Goal: Task Accomplishment & Management: Complete application form

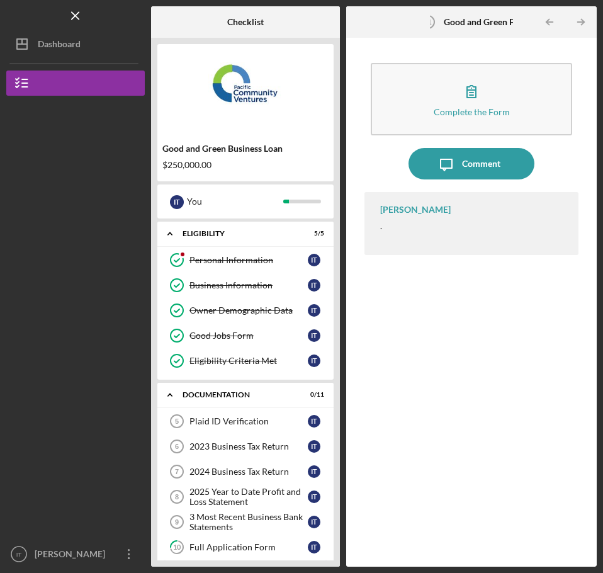
scroll to position [223, 0]
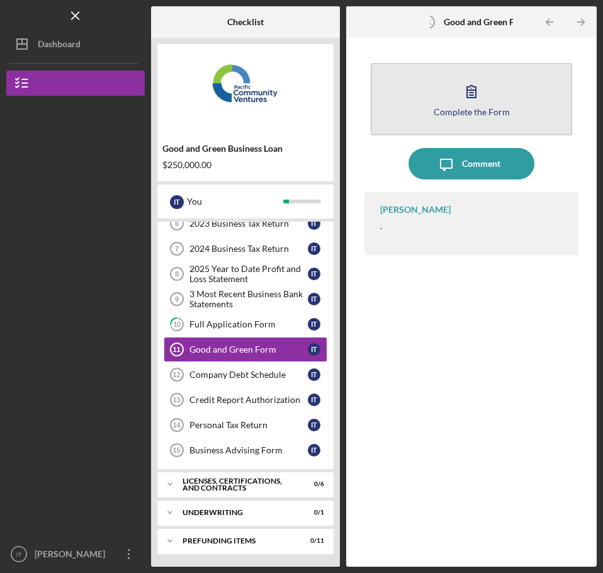
click at [460, 108] on div "Complete the Form" at bounding box center [472, 111] width 76 height 9
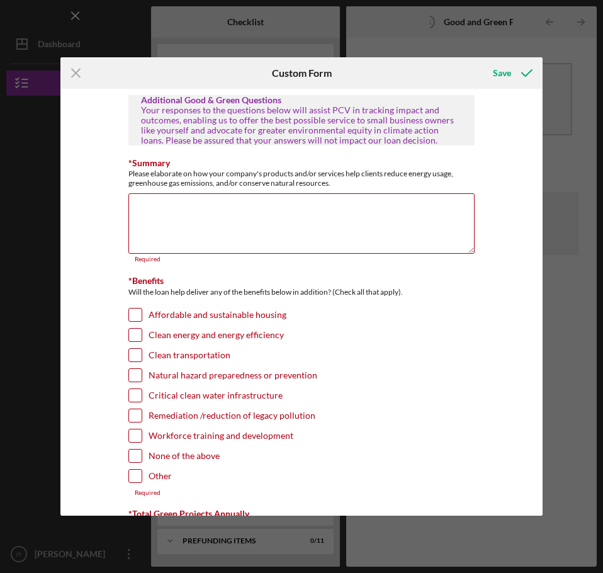
click at [139, 309] on input "Affordable and sustainable housing" at bounding box center [135, 315] width 13 height 13
checkbox input "true"
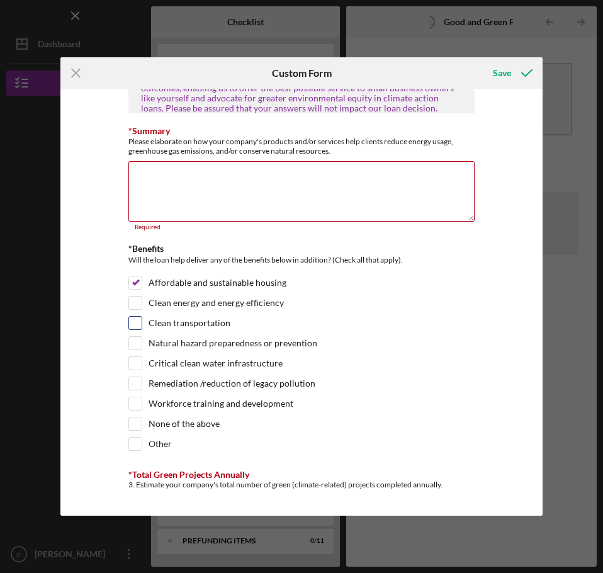
scroll to position [63, 0]
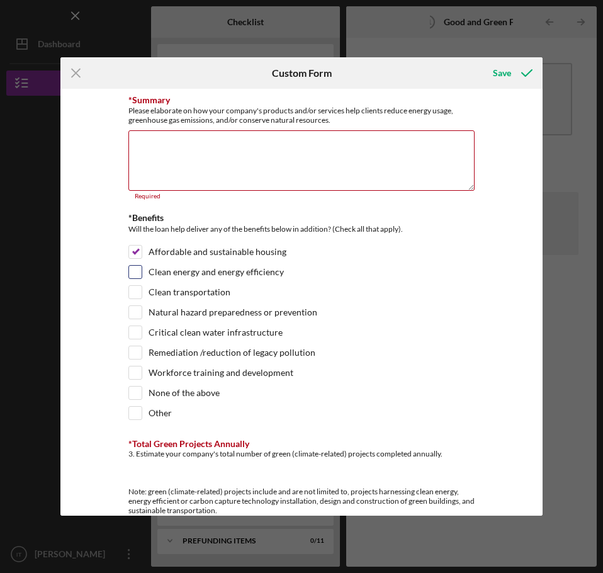
click at [134, 274] on input "Clean energy and energy efficiency" at bounding box center [135, 272] width 13 height 13
checkbox input "true"
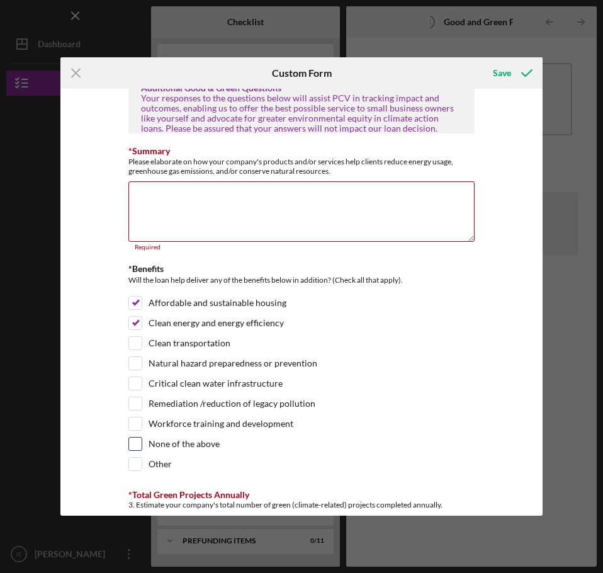
scroll to position [0, 0]
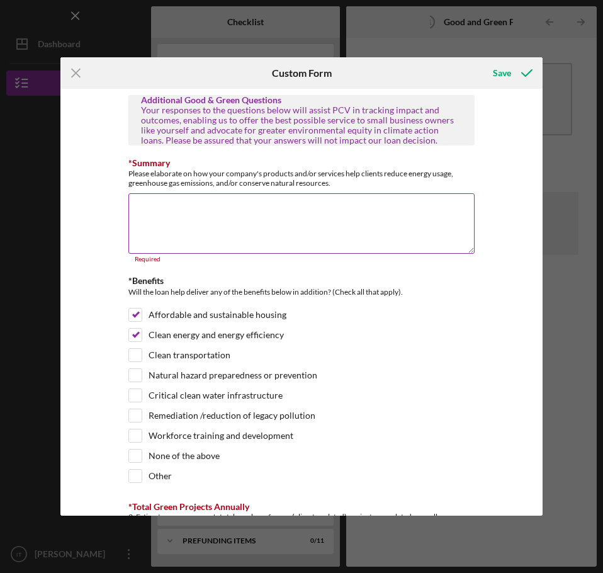
click at [211, 231] on textarea "*Summary" at bounding box center [301, 223] width 346 height 60
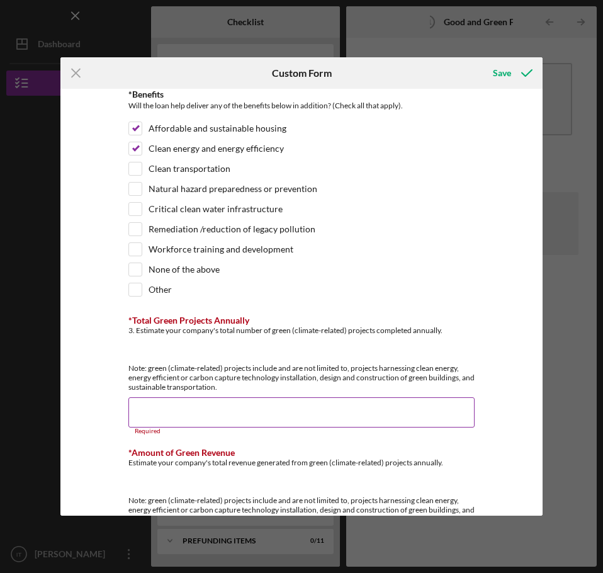
scroll to position [252, 0]
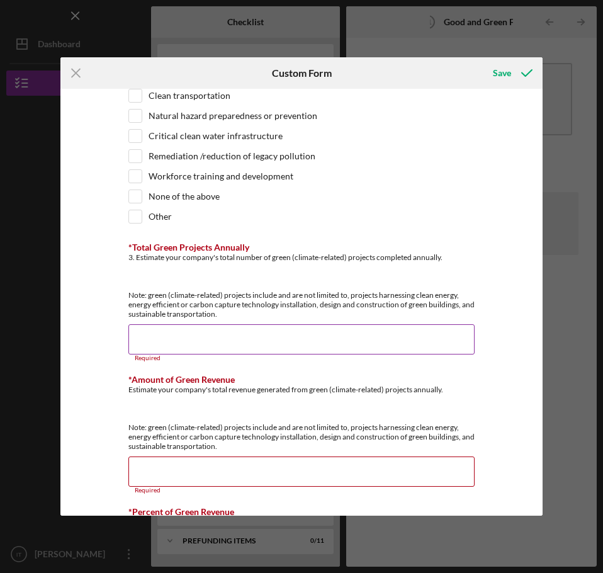
type textarea "Our design and build of our homes feature energy savings electrical and plumbin…"
click at [299, 343] on input "*Total Green Projects Annually" at bounding box center [301, 339] width 346 height 30
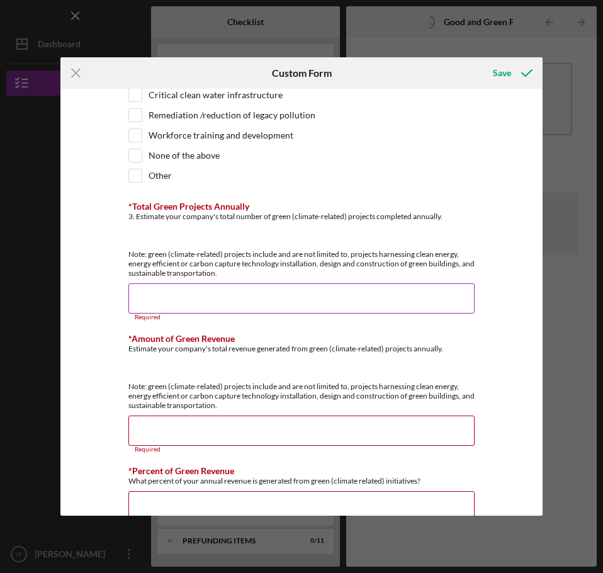
scroll to position [315, 0]
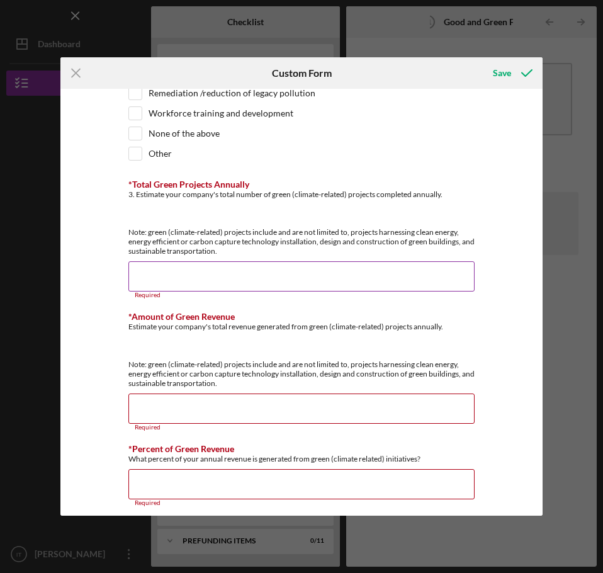
click at [208, 271] on input "*Total Green Projects Annually" at bounding box center [301, 276] width 346 height 30
click at [378, 269] on input "*Total Green Projects Annually" at bounding box center [301, 276] width 346 height 30
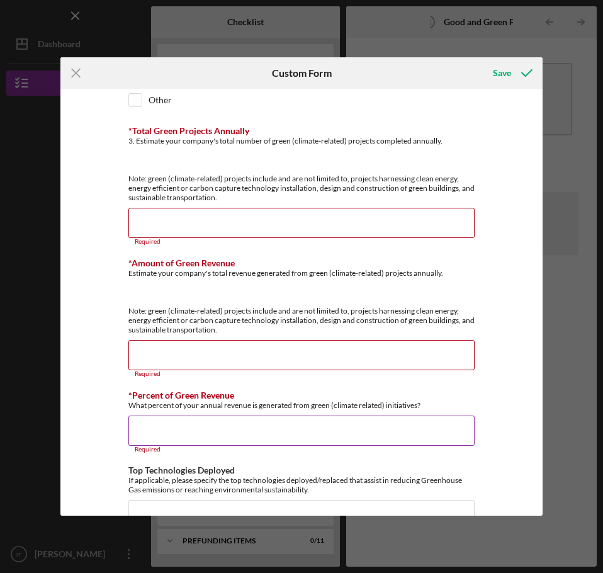
scroll to position [352, 0]
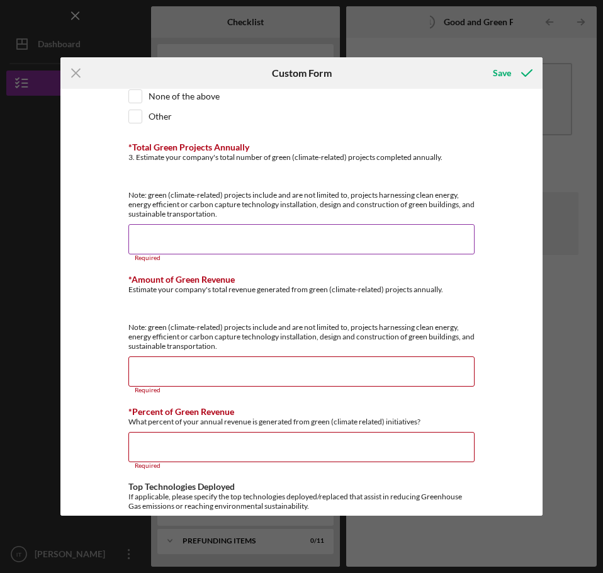
click at [261, 233] on input "*Total Green Projects Annually" at bounding box center [301, 239] width 346 height 30
click at [198, 237] on input "*Total Green Projects Annually" at bounding box center [301, 239] width 346 height 30
click at [249, 171] on div "3. Estimate your company's total number of green (climate-related) projects com…" at bounding box center [301, 185] width 346 height 66
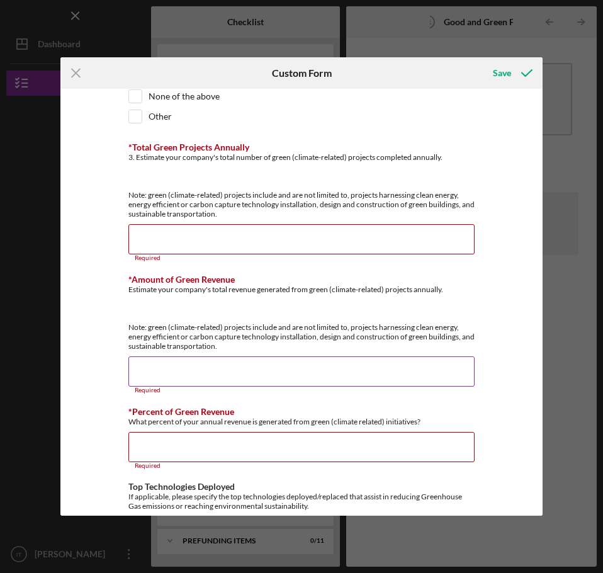
drag, startPoint x: 243, startPoint y: 238, endPoint x: 241, endPoint y: 293, distance: 54.9
click at [243, 239] on input "*Total Green Projects Annually" at bounding box center [301, 239] width 346 height 30
click at [239, 377] on input "*Amount of Green Revenue" at bounding box center [301, 372] width 346 height 30
click at [268, 358] on div "*Amount of Green Revenue Estimate your company's total revenue generated from g…" at bounding box center [301, 335] width 346 height 120
click at [277, 322] on div "Estimate your company's total revenue generated from green (climate-related) pr…" at bounding box center [301, 318] width 346 height 66
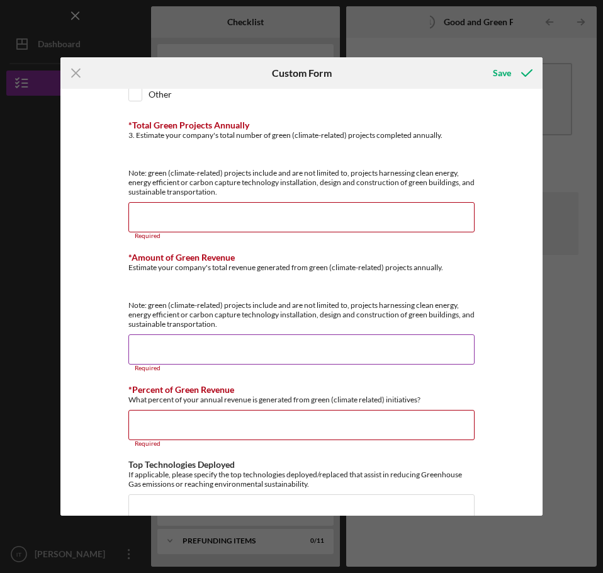
scroll to position [478, 0]
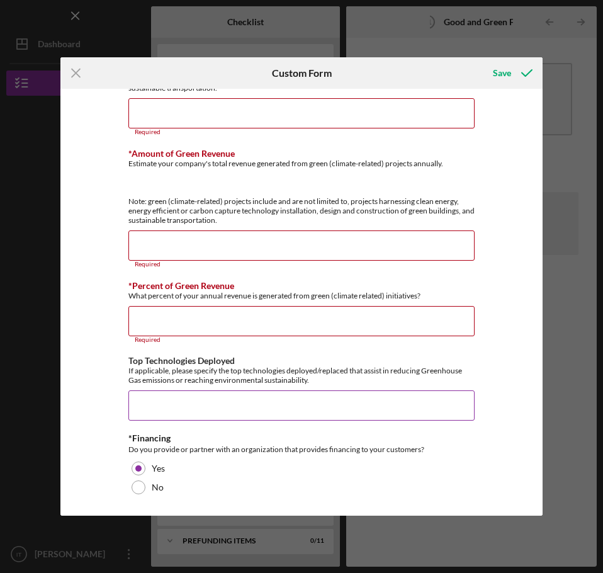
click at [283, 404] on input "Top Technologies Deployed" at bounding box center [301, 406] width 346 height 30
type input "S"
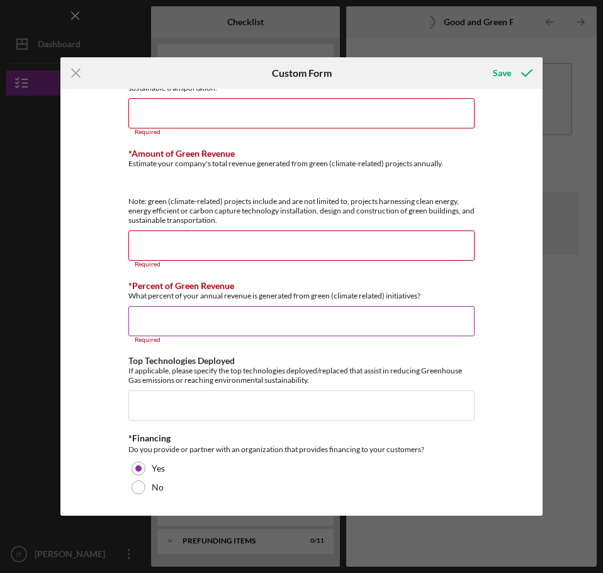
click at [252, 324] on input "*Percent of Green Revenue" at bounding box center [301, 321] width 346 height 30
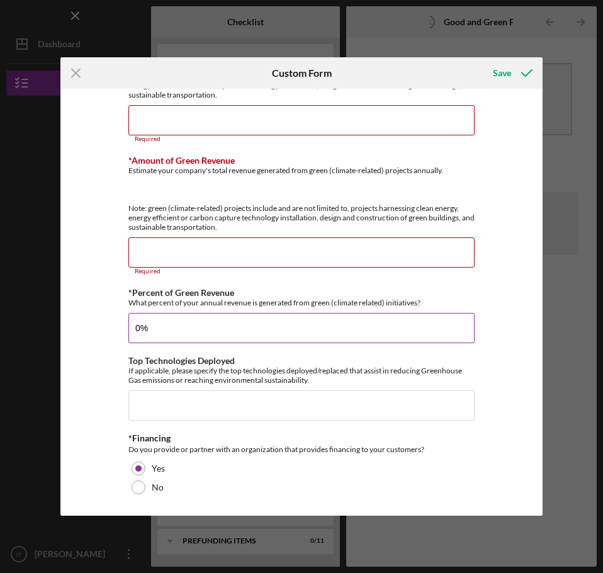
scroll to position [471, 0]
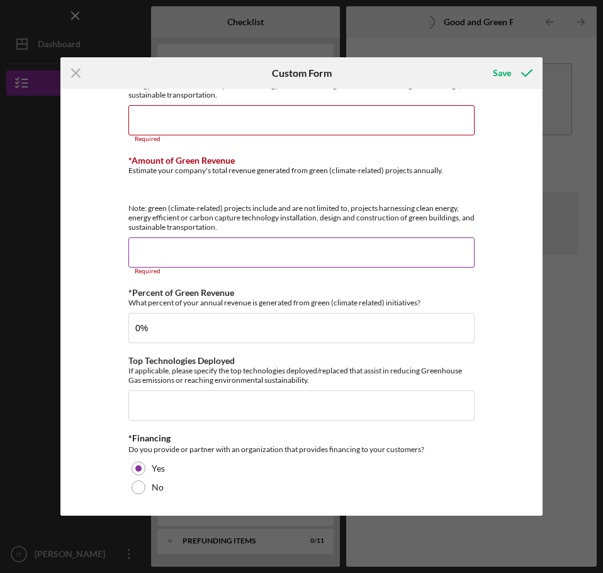
type input "0.00000%"
click at [263, 246] on input "*Amount of Green Revenue" at bounding box center [301, 252] width 346 height 30
type input "$3"
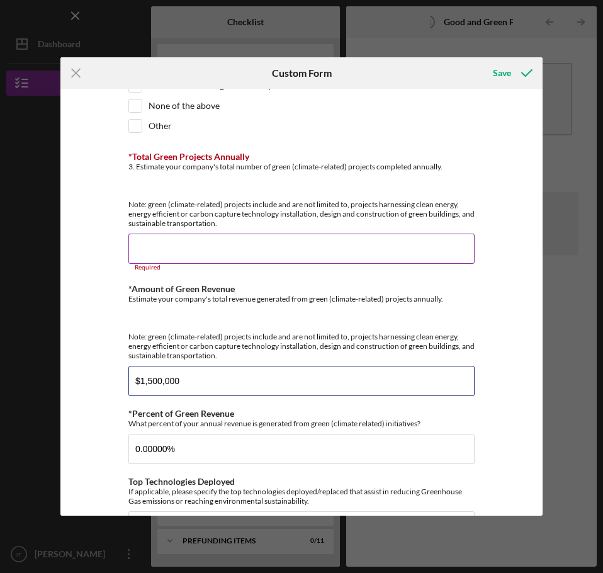
scroll to position [338, 0]
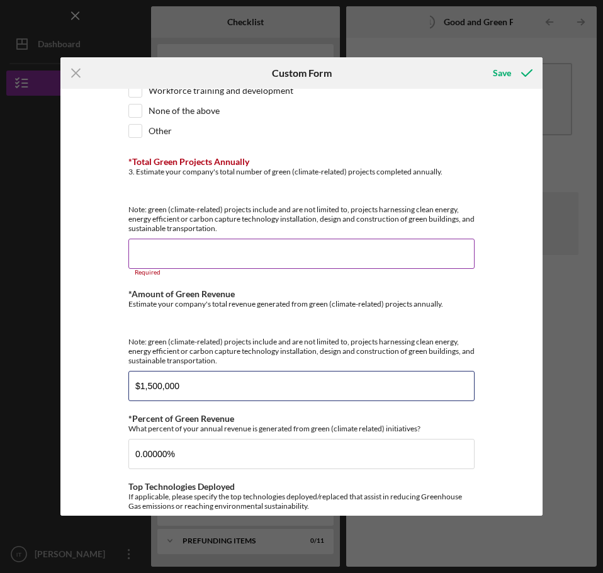
type input "$1,500,000"
click at [257, 254] on input "*Total Green Projects Annually" at bounding box center [301, 254] width 346 height 30
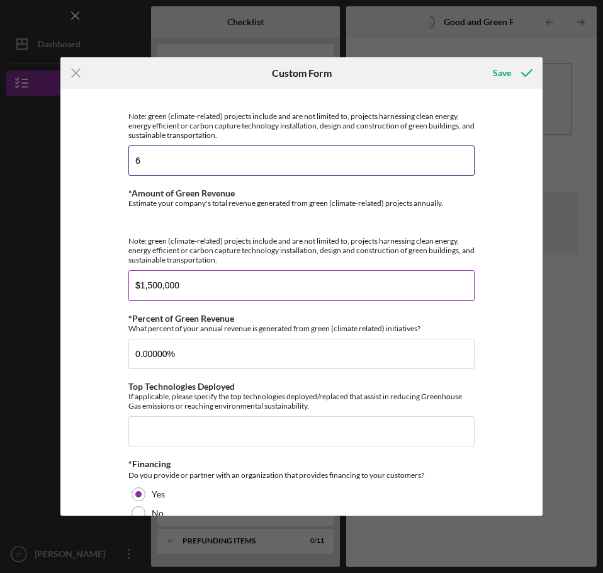
scroll to position [457, 0]
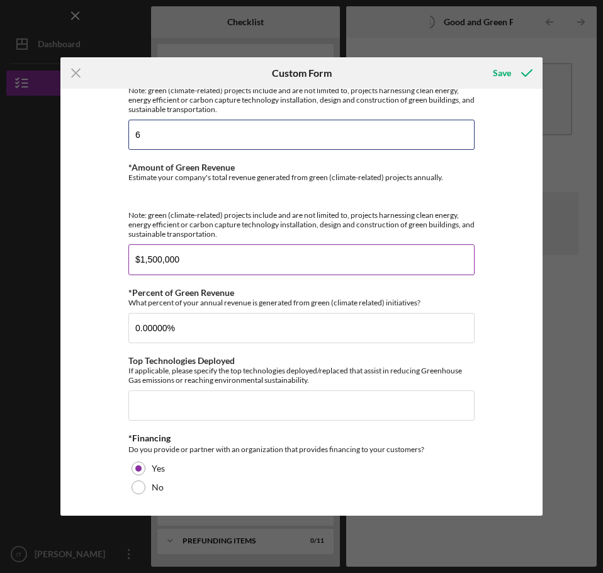
type input "6"
drag, startPoint x: 169, startPoint y: 263, endPoint x: 98, endPoint y: 263, distance: 70.5
click at [98, 263] on div "Additional Good & Green Questions Your responses to the questions below will as…" at bounding box center [301, 302] width 482 height 427
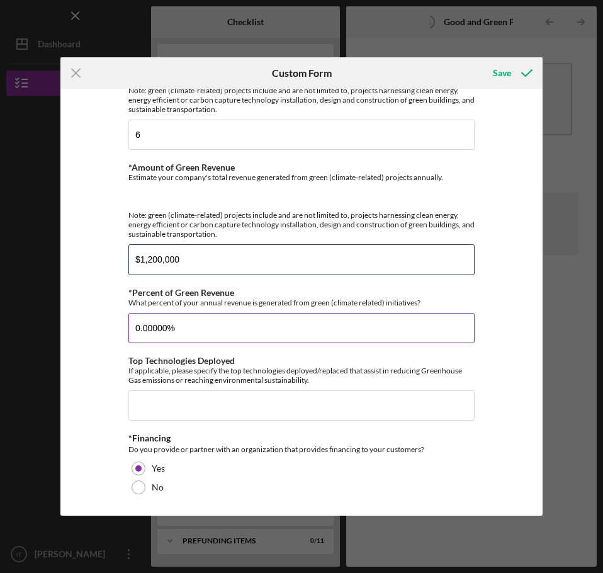
type input "$1,200,000"
click at [161, 326] on input "0.00000%" at bounding box center [301, 328] width 346 height 30
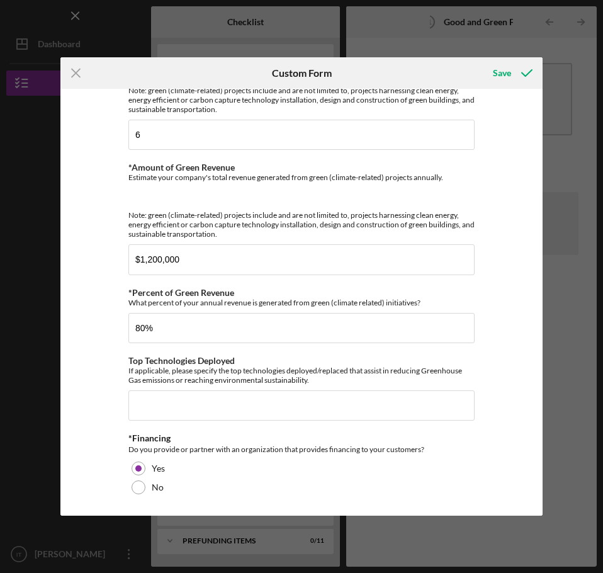
type input "80.00000%"
click at [105, 390] on div "Additional Good & Green Questions Your responses to the questions below will as…" at bounding box center [301, 302] width 482 height 427
click at [159, 394] on input "Top Technologies Deployed" at bounding box center [301, 406] width 346 height 30
click at [185, 402] on input "Top Technologies Deployed" at bounding box center [301, 406] width 346 height 30
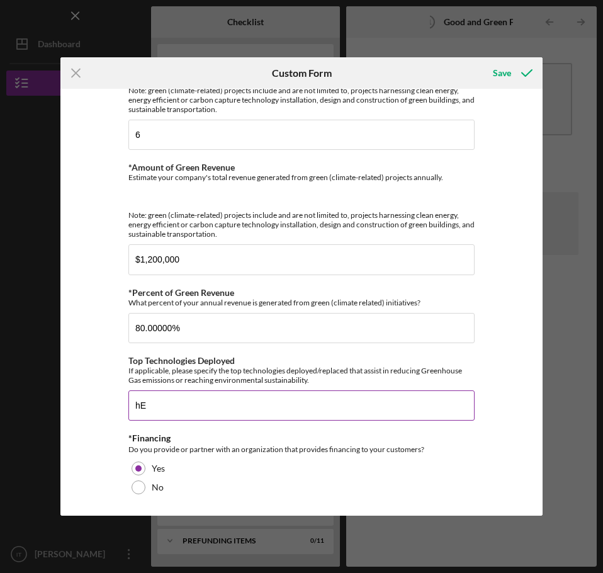
type input "h"
click at [481, 60] on button "Save" at bounding box center [512, 72] width 62 height 25
type input "Heat pump HVAC"
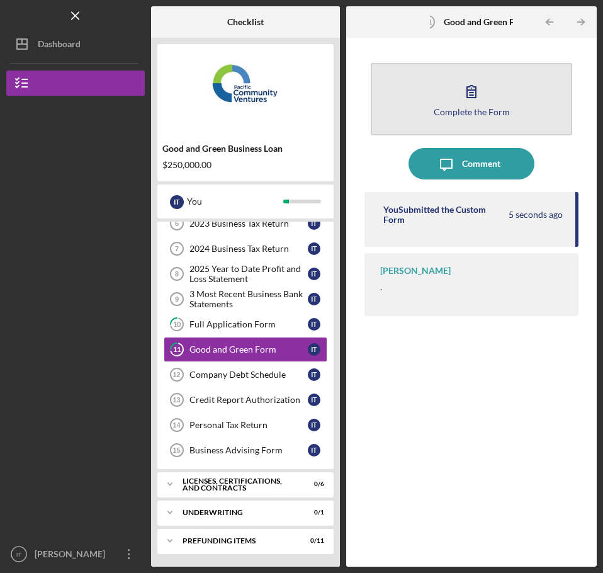
click at [484, 104] on icon "button" at bounding box center [471, 91] width 31 height 31
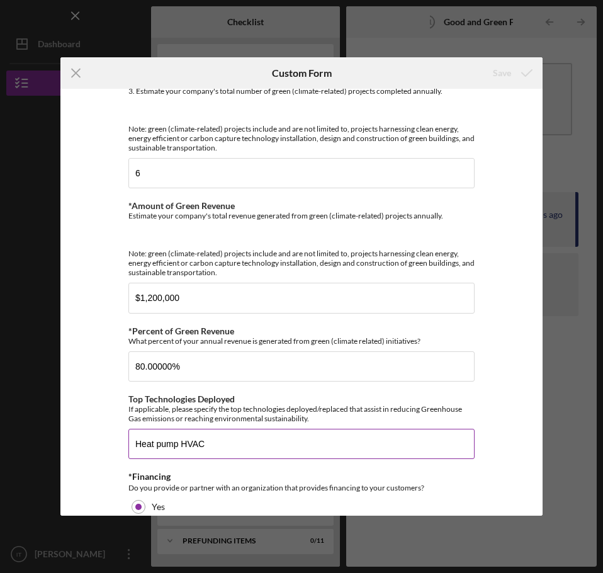
scroll to position [457, 0]
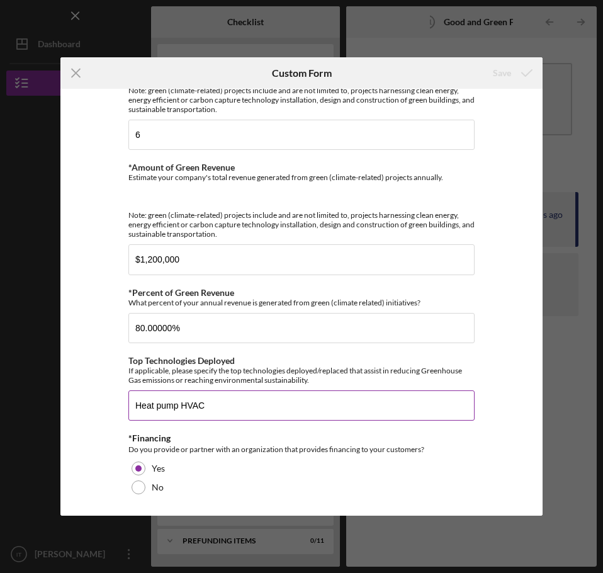
click at [266, 409] on input "Heat pump HVAC" at bounding box center [301, 406] width 346 height 30
click at [135, 405] on input "Heat pump HVAC, Heat pump water heater" at bounding box center [301, 406] width 346 height 30
click at [316, 408] on input "Heat pump HVAC, Heat pump water heater" at bounding box center [301, 406] width 346 height 30
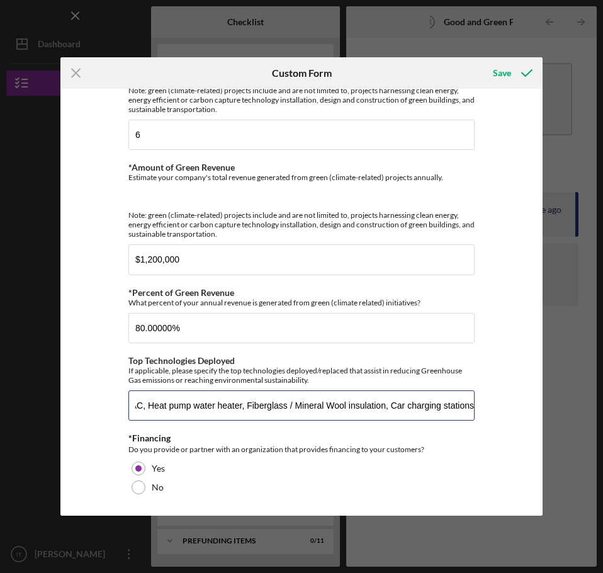
type input "Heat pump HVAC, Heat pump water heater, Fiberglass / Mineral Wool insulation, C…"
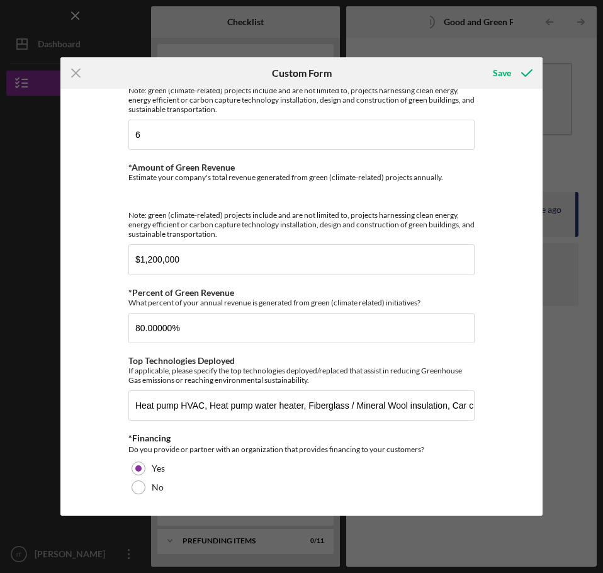
click at [526, 450] on div "Additional Good & Green Questions Your responses to the questions below will as…" at bounding box center [301, 302] width 482 height 427
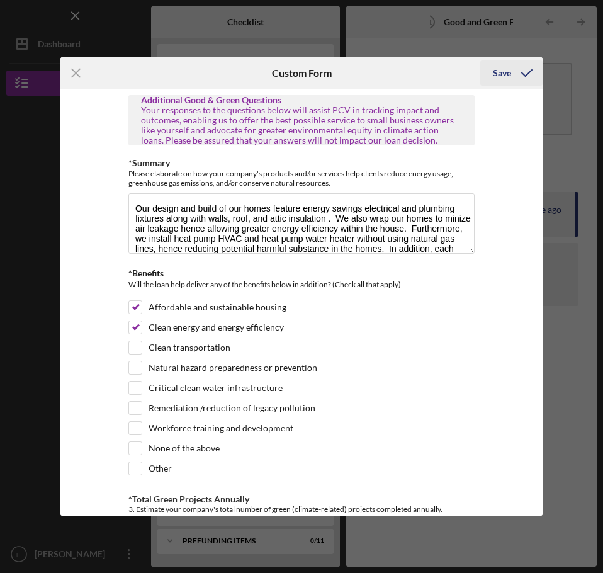
click at [511, 71] on div "Save" at bounding box center [502, 72] width 18 height 25
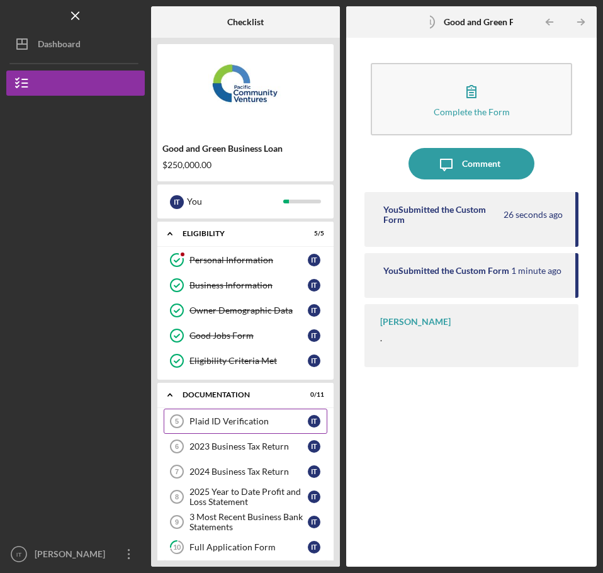
click at [239, 424] on div "Plaid ID Verification" at bounding box center [249, 421] width 118 height 10
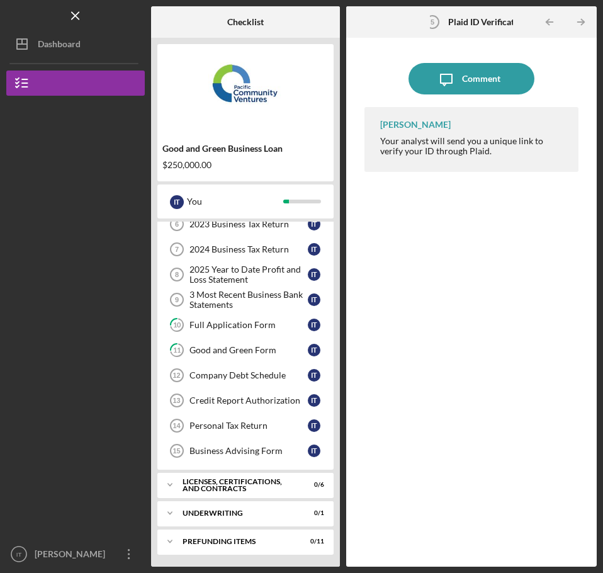
scroll to position [223, 0]
click at [219, 400] on div "Credit Report Authorization" at bounding box center [249, 400] width 118 height 10
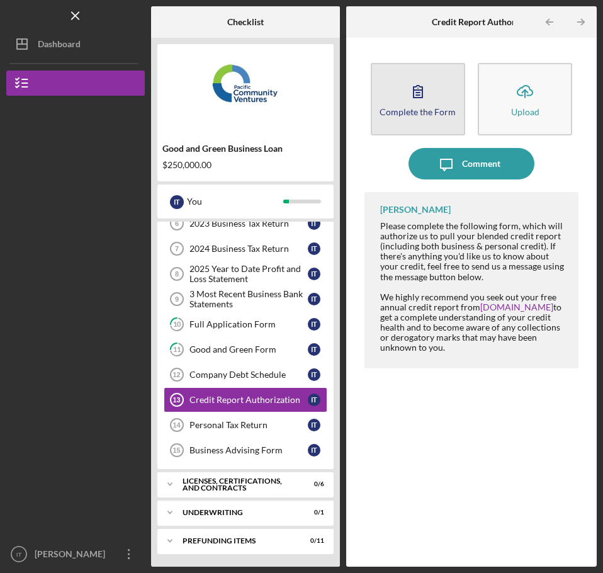
click at [421, 93] on icon "button" at bounding box center [417, 91] width 31 height 31
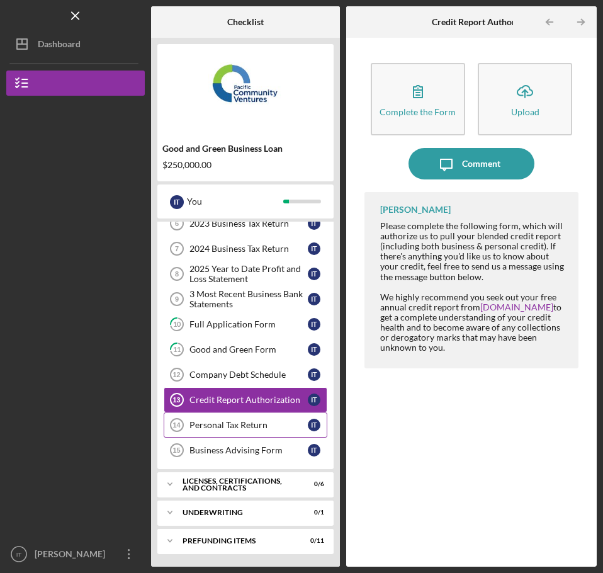
click at [245, 427] on div "Personal Tax Return" at bounding box center [249, 425] width 118 height 10
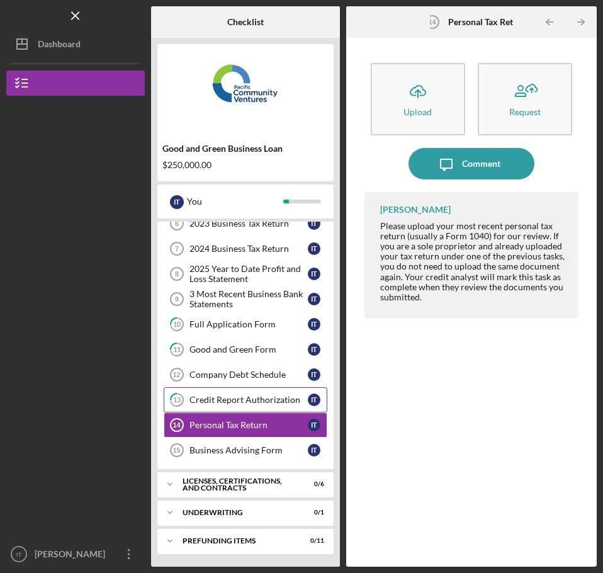
click at [245, 404] on div "Credit Report Authorization" at bounding box center [249, 400] width 118 height 10
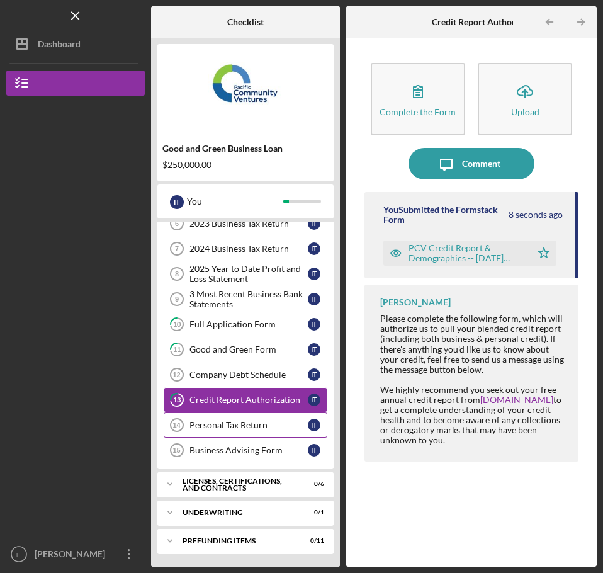
click at [230, 426] on div "Personal Tax Return" at bounding box center [249, 425] width 118 height 10
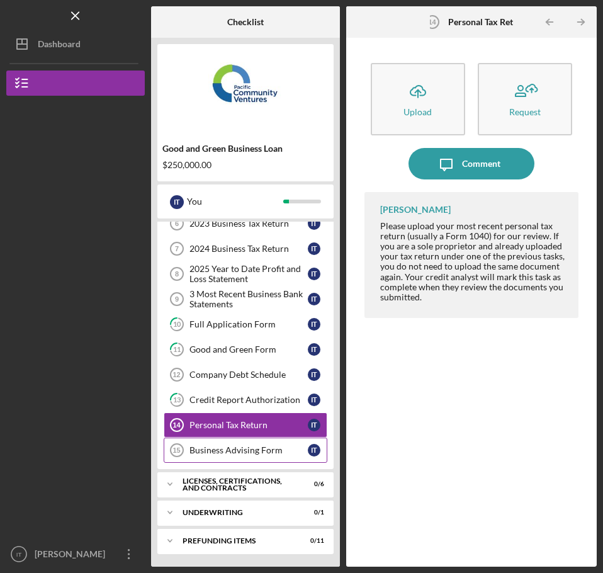
click at [220, 453] on div "Business Advising Form" at bounding box center [249, 450] width 118 height 10
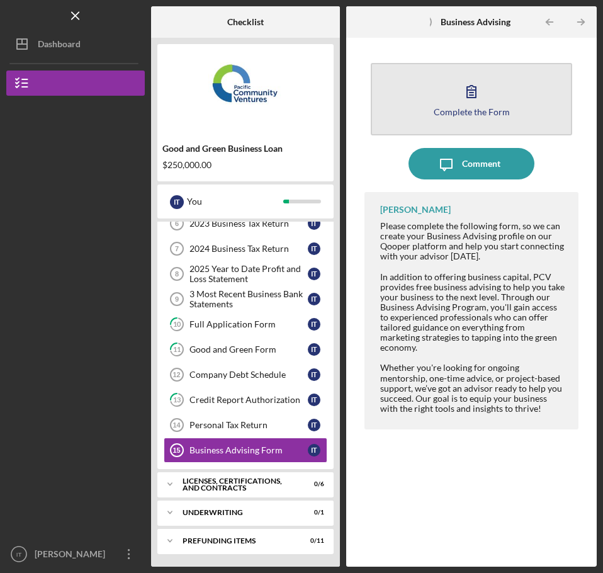
click at [440, 119] on button "Complete the Form Form" at bounding box center [472, 99] width 202 height 72
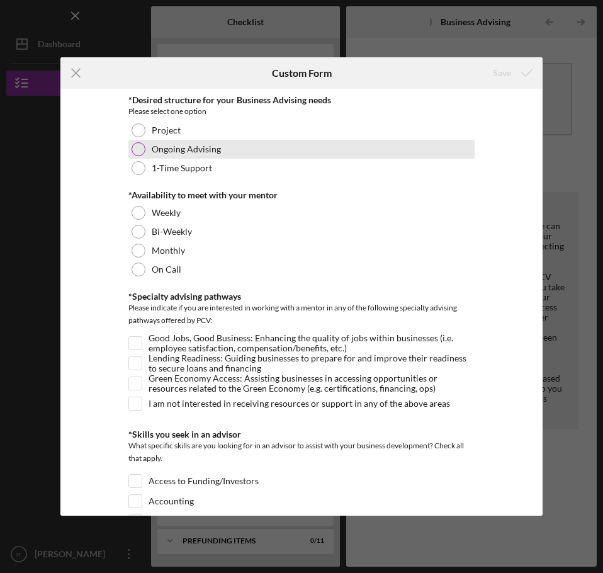
click at [205, 145] on label "Ongoing Advising" at bounding box center [186, 149] width 69 height 10
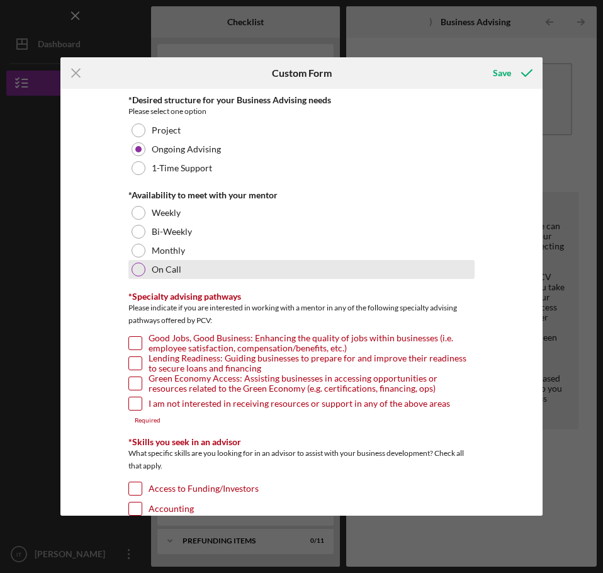
click at [174, 265] on label "On Call" at bounding box center [167, 270] width 30 height 10
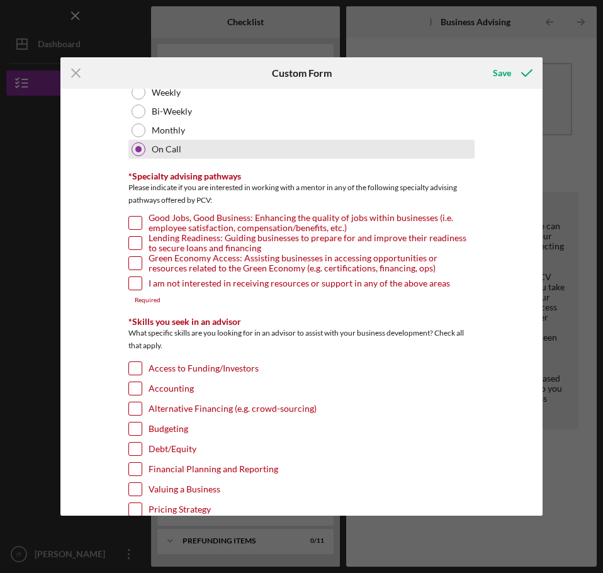
scroll to position [126, 0]
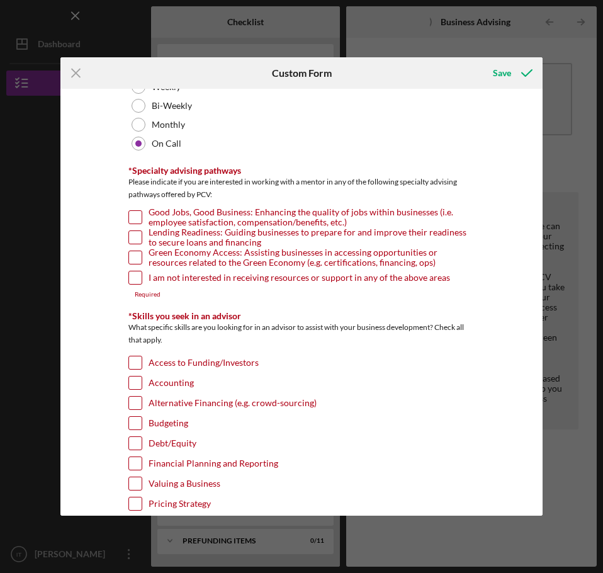
click at [130, 237] on input "Lending Readiness: Guiding businesses to prepare for and improve their readines…" at bounding box center [135, 237] width 13 height 13
checkbox input "true"
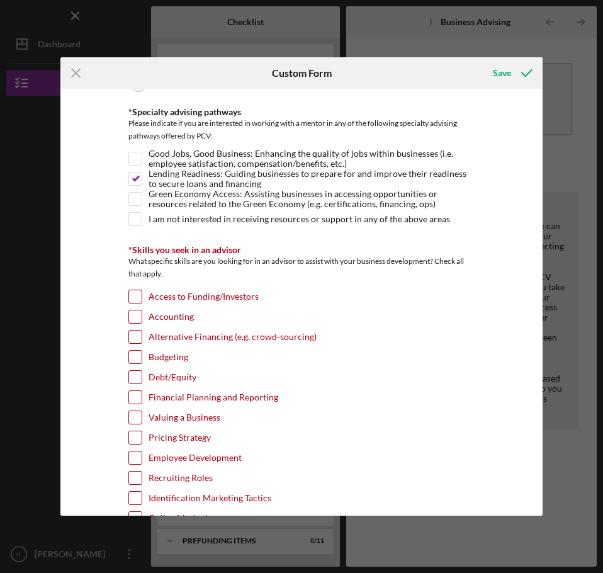
scroll to position [252, 0]
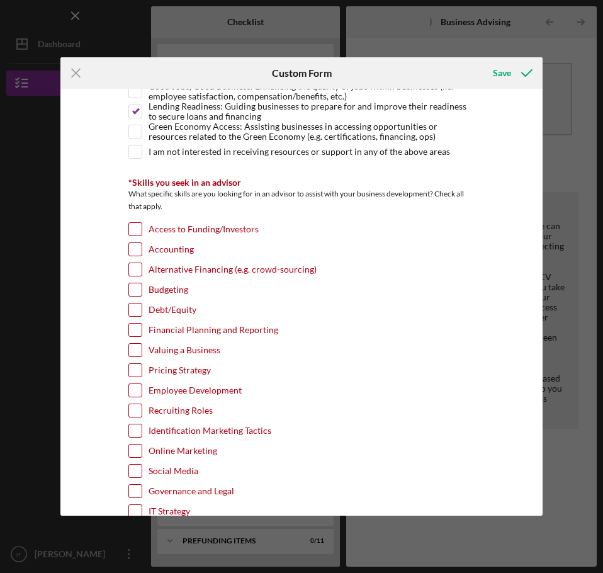
click at [132, 227] on input "Access to Funding/Investors" at bounding box center [135, 229] width 13 height 13
checkbox input "true"
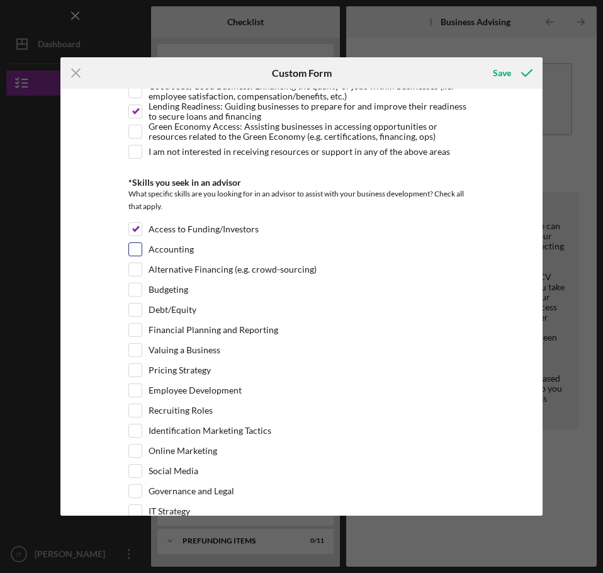
click at [141, 249] on div "Accounting" at bounding box center [301, 252] width 346 height 20
click at [134, 251] on input "Accounting" at bounding box center [135, 249] width 13 height 13
checkbox input "true"
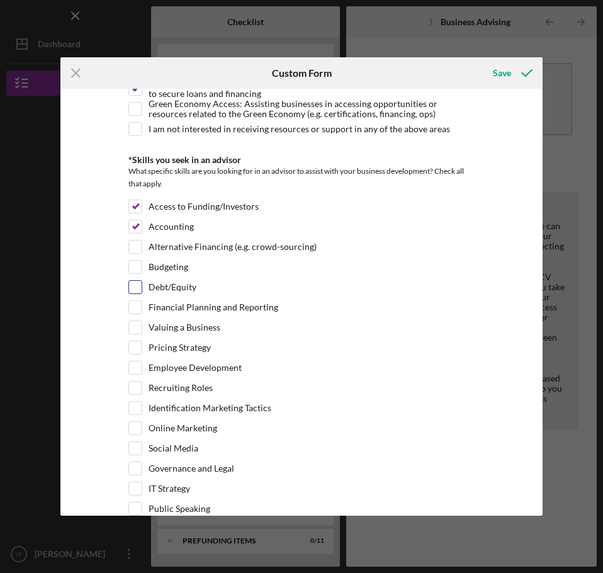
scroll to position [315, 0]
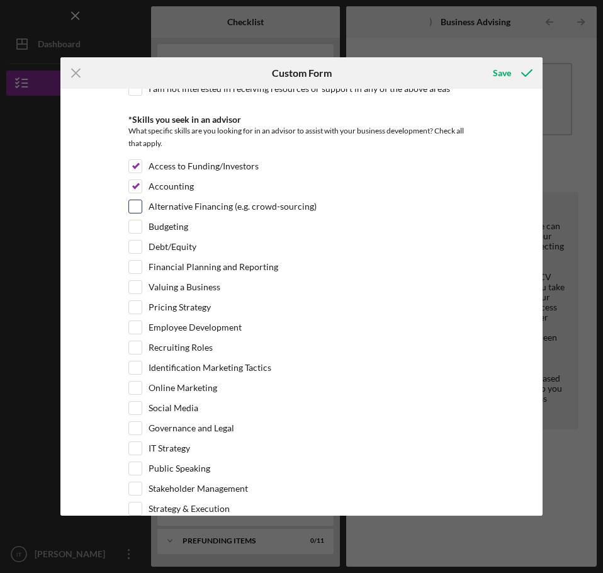
click at [137, 207] on input "Alternative Financing (e.g. crowd-sourcing)" at bounding box center [135, 206] width 13 height 13
checkbox input "true"
click at [135, 246] on input "Debt/Equity" at bounding box center [135, 247] width 13 height 13
checkbox input "true"
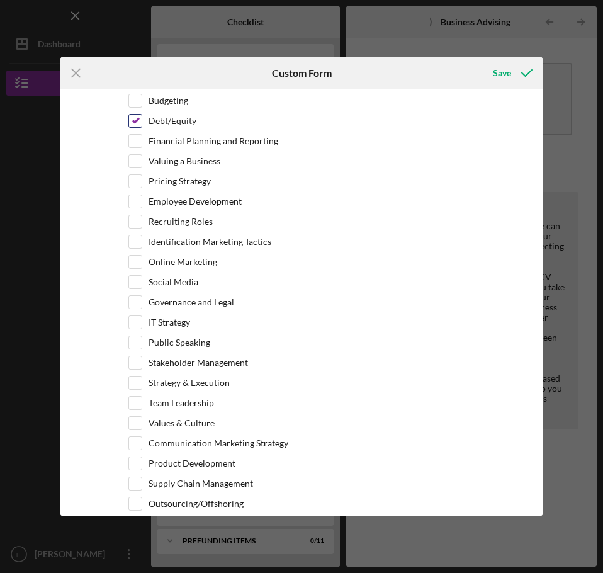
scroll to position [378, 0]
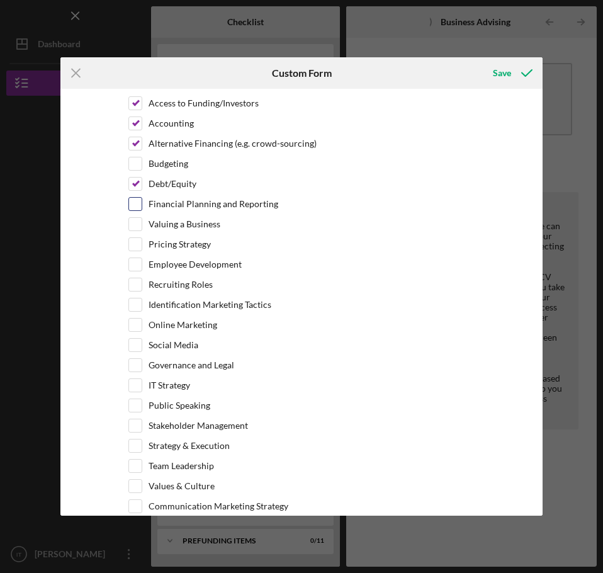
click at [129, 200] on input "Financial Planning and Reporting" at bounding box center [135, 204] width 13 height 13
checkbox input "true"
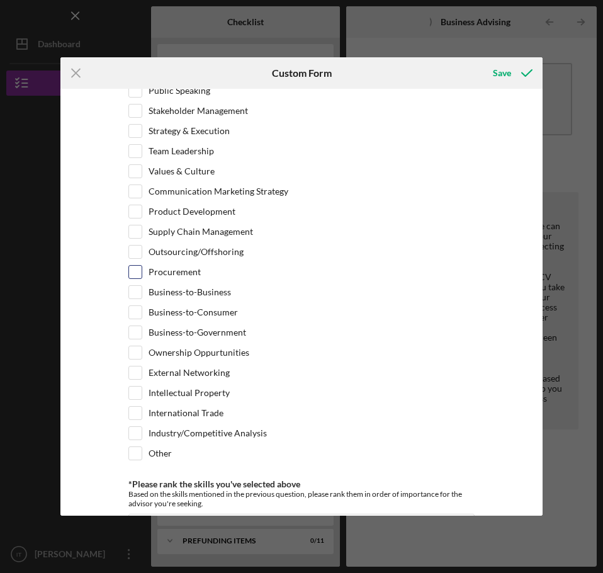
scroll to position [945, 0]
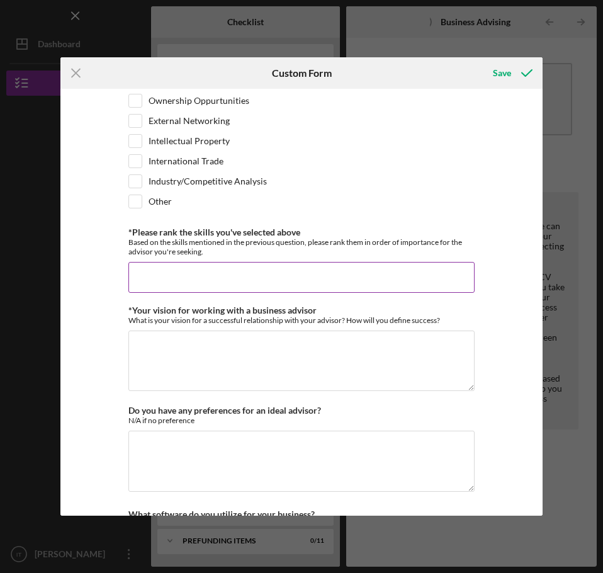
click at [190, 271] on input "*Please rank the skills you've selected above" at bounding box center [301, 277] width 346 height 30
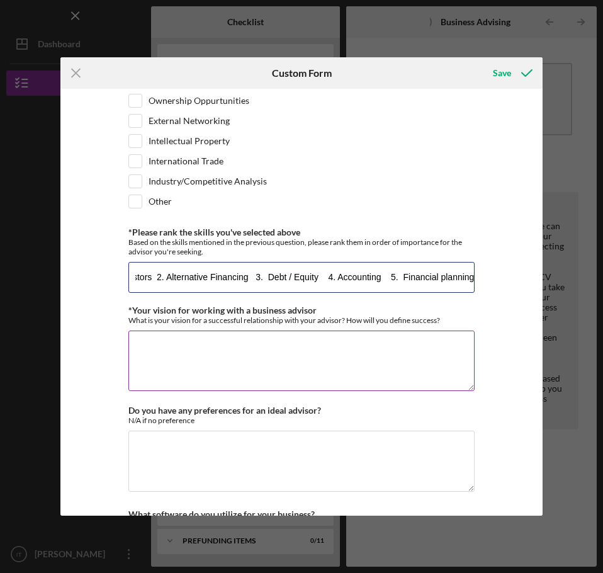
type input "1. Access to Funding / Investors 2. Alternative Financing 3. Debt / Equity 4. A…"
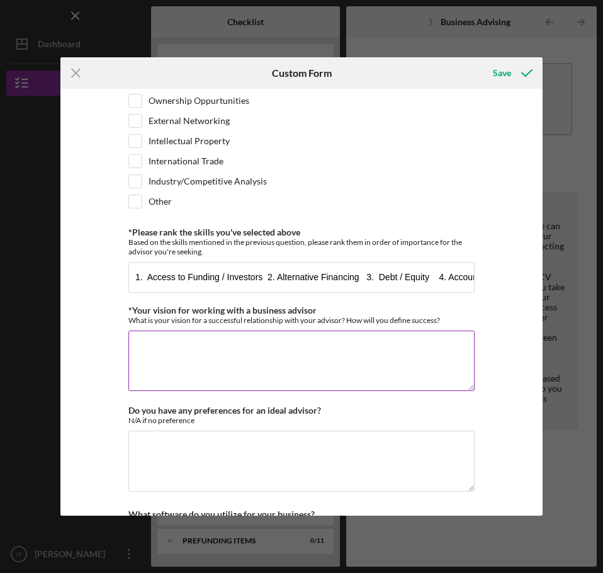
click at [275, 371] on textarea "*Your vision for working with a business advisor" at bounding box center [301, 361] width 346 height 60
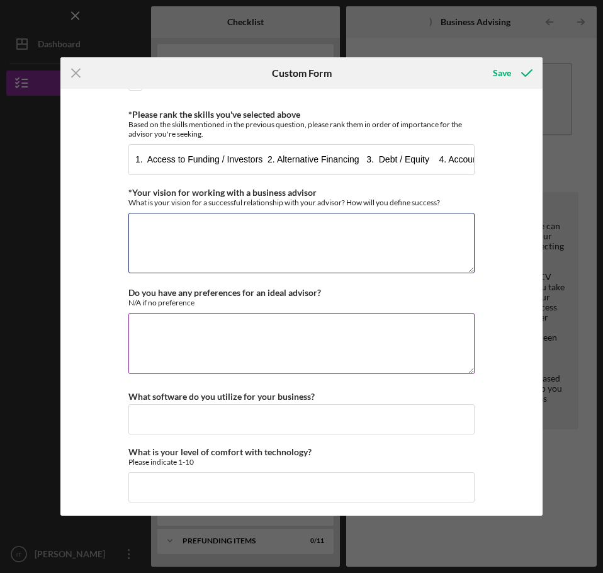
scroll to position [1068, 0]
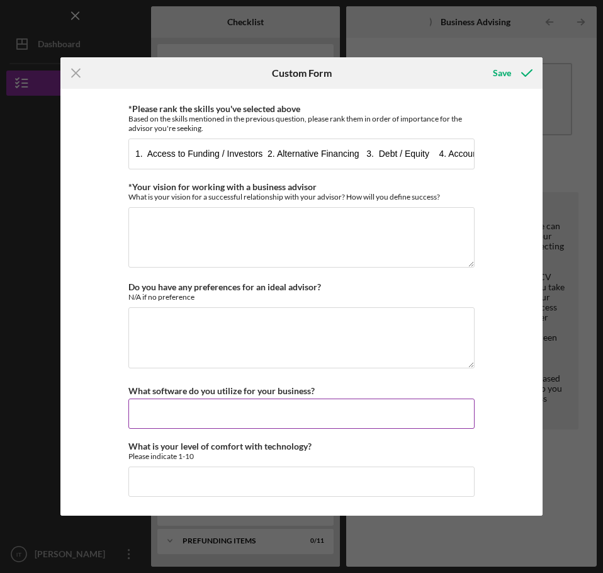
click at [265, 413] on input "What software do you utilize for your business?" at bounding box center [301, 414] width 346 height 30
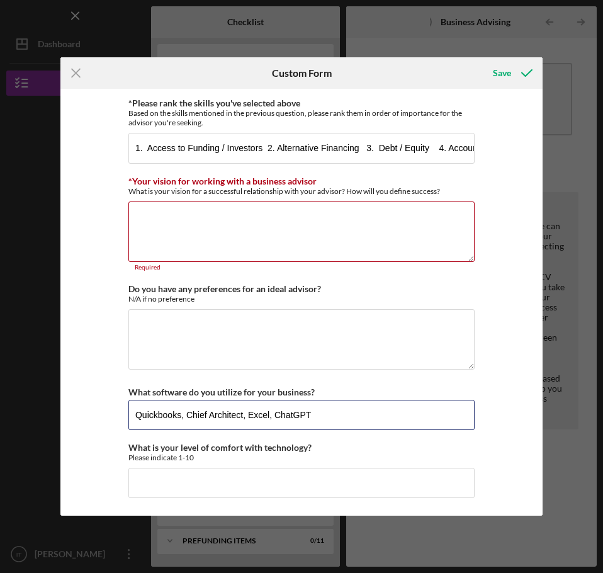
scroll to position [1075, 0]
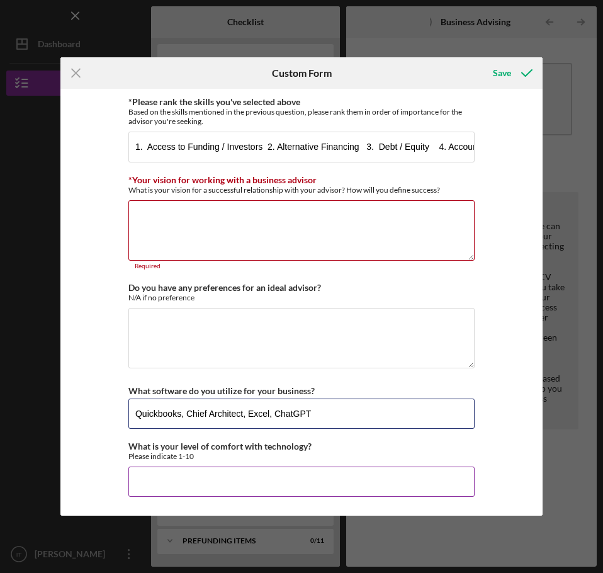
type input "Quickbooks, Chief Architect, Excel, ChatGPT"
click at [211, 484] on input "What is your level of comfort with technology?" at bounding box center [301, 482] width 346 height 30
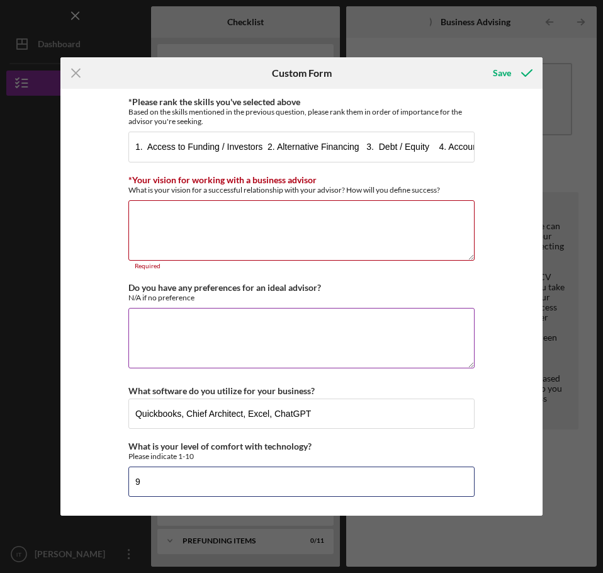
type input "9"
click at [204, 338] on textarea "Do you have any preferences for an ideal advisor?" at bounding box center [301, 338] width 346 height 60
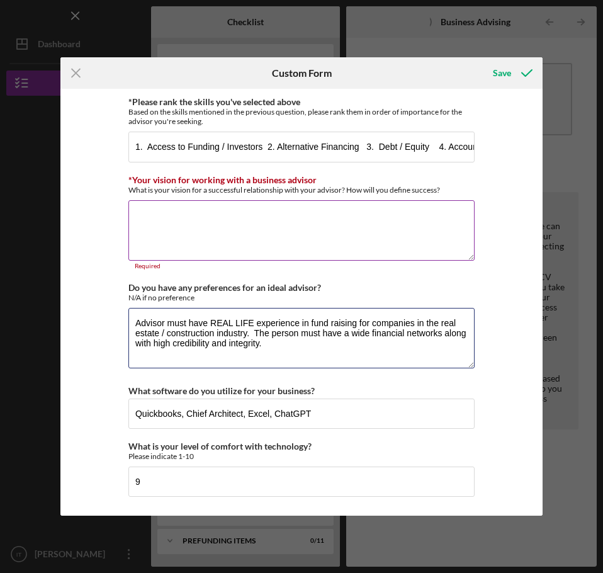
type textarea "Advisor must have REAL LIFE experience in fund raising for companies in the rea…"
click at [197, 225] on textarea "*Your vision for working with a business advisor" at bounding box center [301, 230] width 346 height 60
type textarea "o"
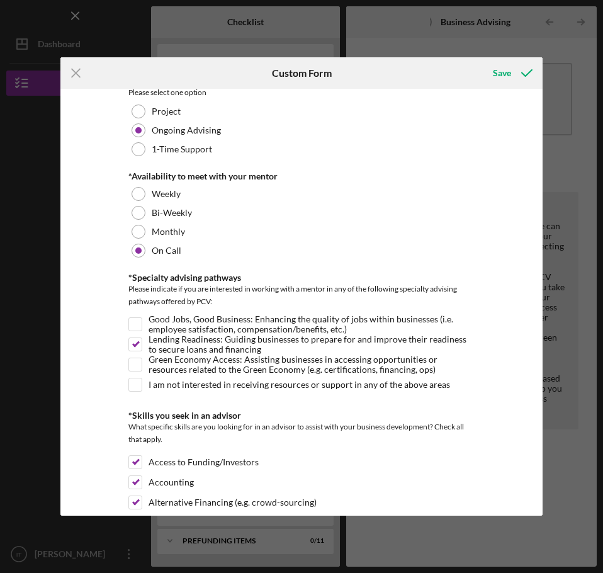
scroll to position [0, 0]
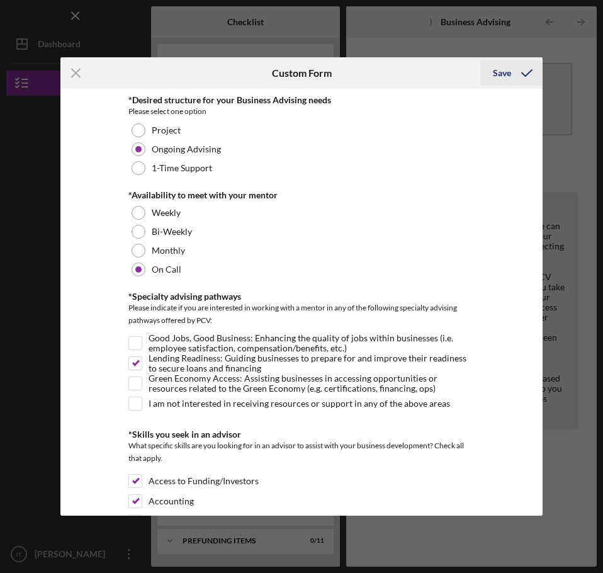
type textarea "Organize my boutique construction company's finances to create corporate vehicl…"
click at [520, 74] on icon "submit" at bounding box center [526, 72] width 31 height 31
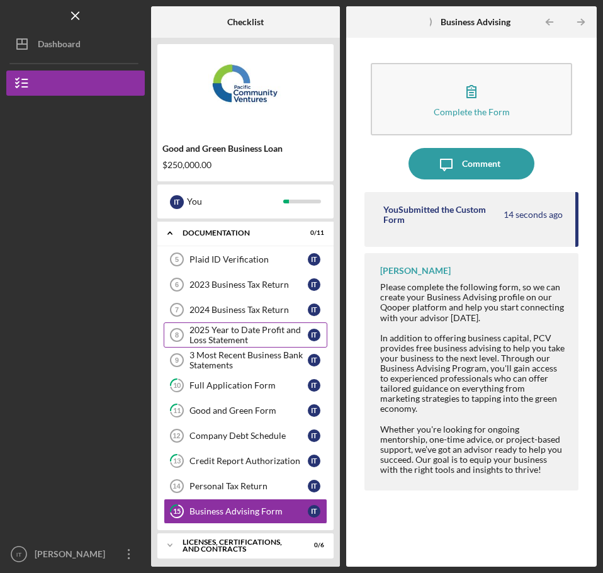
scroll to position [223, 0]
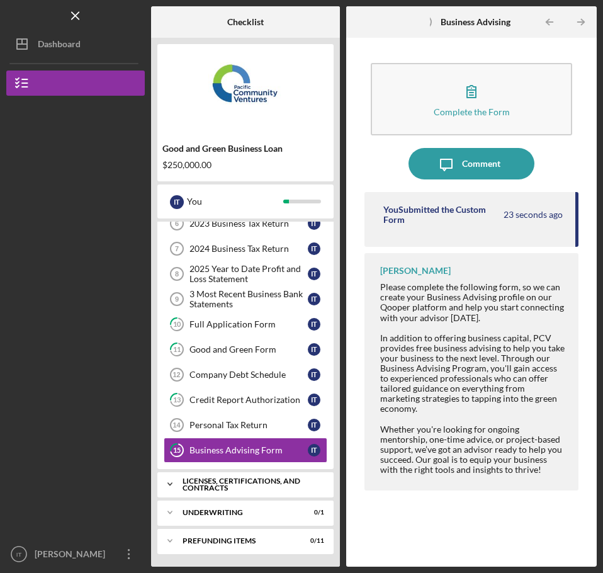
click at [185, 482] on div "Licenses, Certifications, and Contracts" at bounding box center [250, 484] width 135 height 14
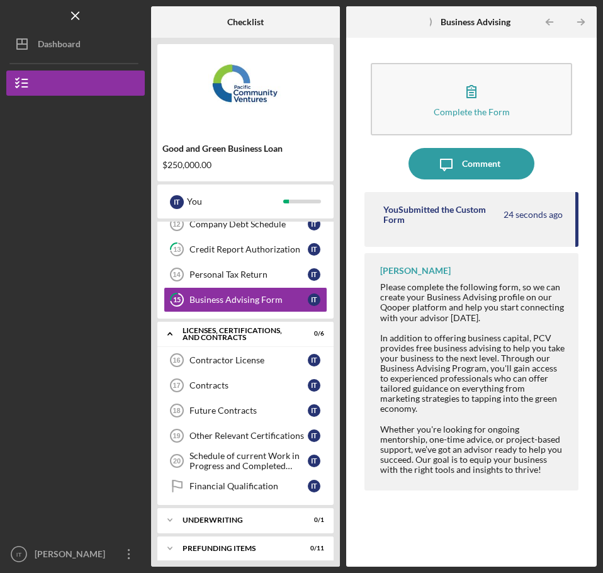
scroll to position [381, 0]
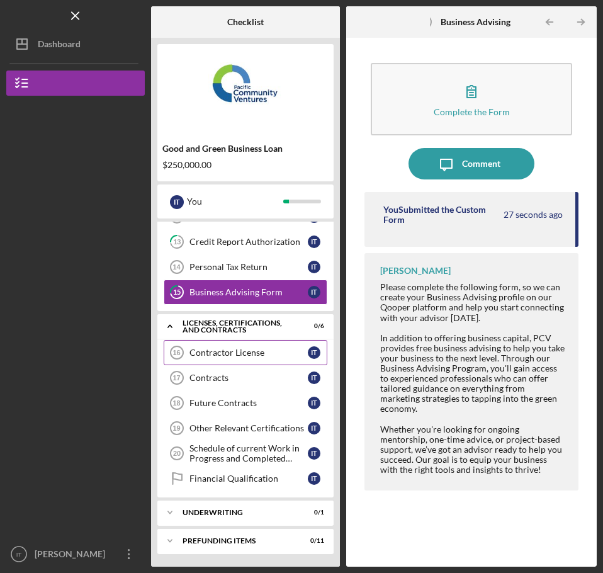
click at [254, 355] on div "Contractor License" at bounding box center [249, 353] width 118 height 10
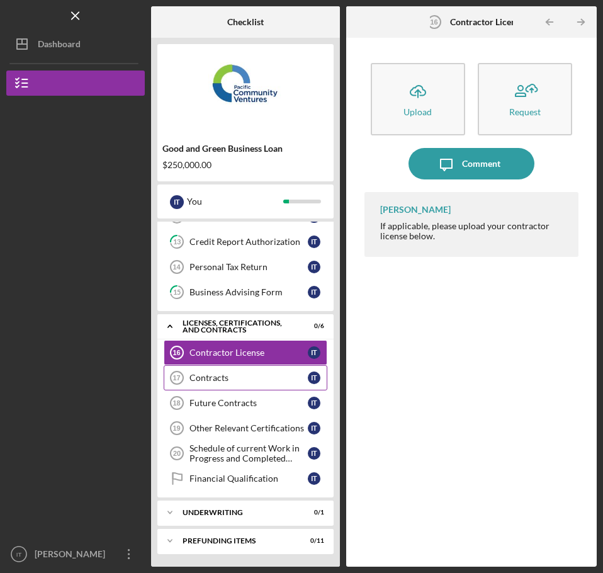
click at [227, 378] on div "Contracts" at bounding box center [249, 378] width 118 height 10
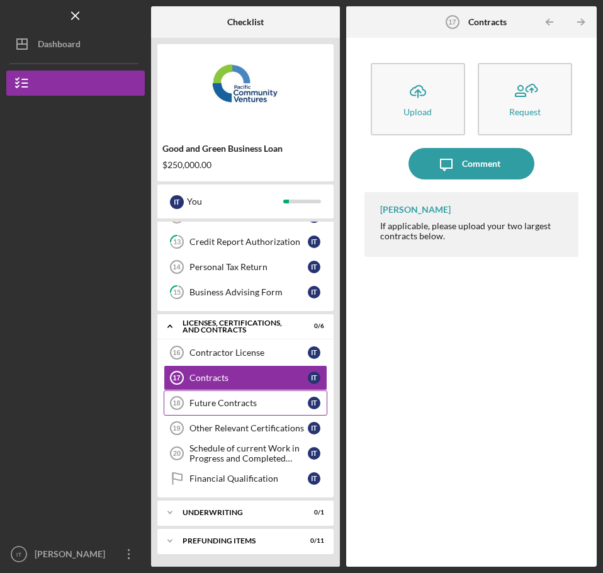
click at [231, 397] on link "Future Contracts 18 Future Contracts I T" at bounding box center [246, 403] width 164 height 25
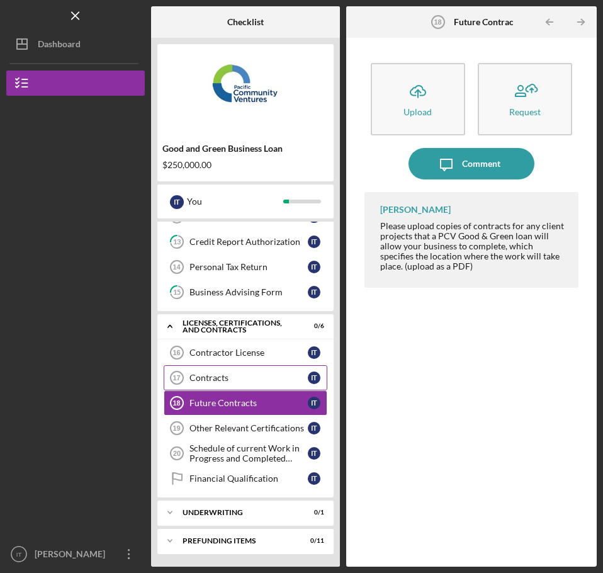
click at [233, 384] on link "Contracts 17 Contracts I T" at bounding box center [246, 377] width 164 height 25
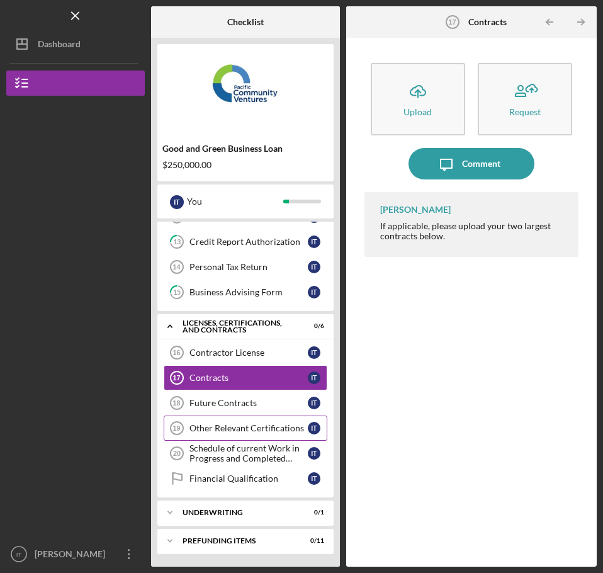
click at [232, 426] on div "Other Relevant Certifications" at bounding box center [249, 428] width 118 height 10
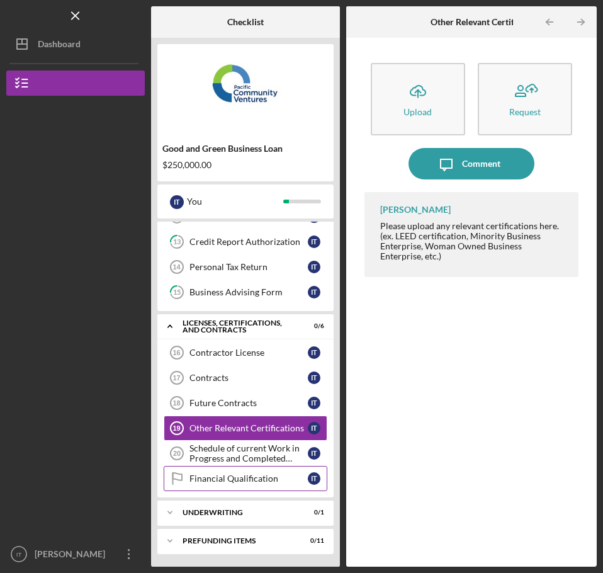
click at [220, 474] on div "Financial Qualification" at bounding box center [249, 479] width 118 height 10
